Goal: Transaction & Acquisition: Purchase product/service

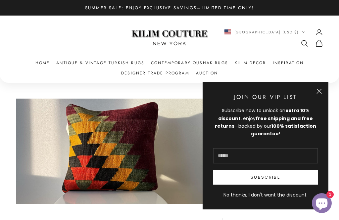
click at [320, 89] on button "Close" at bounding box center [318, 91] width 5 height 5
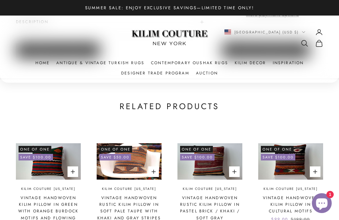
scroll to position [384, 0]
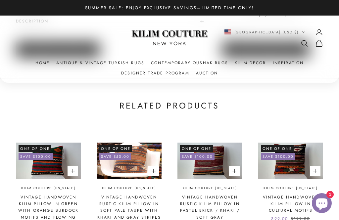
click at [201, 194] on link "Vintage Handwoven Rustic Kilim Pillow in Pastel Brick / Khaki / Soft Gray" at bounding box center [209, 207] width 65 height 27
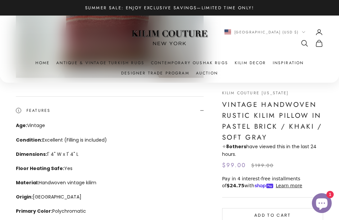
scroll to position [126, 0]
click at [302, 45] on icon "Secondary navigation" at bounding box center [304, 43] width 8 height 8
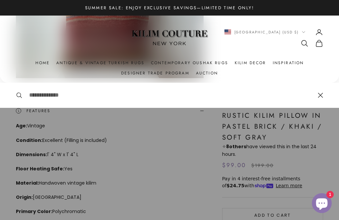
click at [31, 94] on input "Search" at bounding box center [170, 95] width 282 height 9
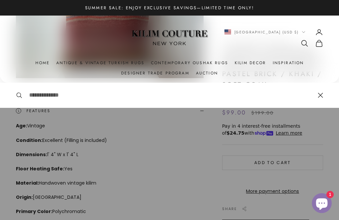
scroll to position [126, 0]
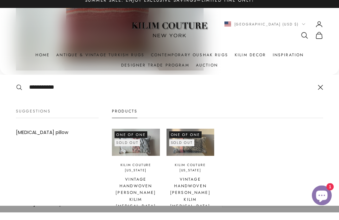
type input "**********"
